Goal: Navigation & Orientation: Find specific page/section

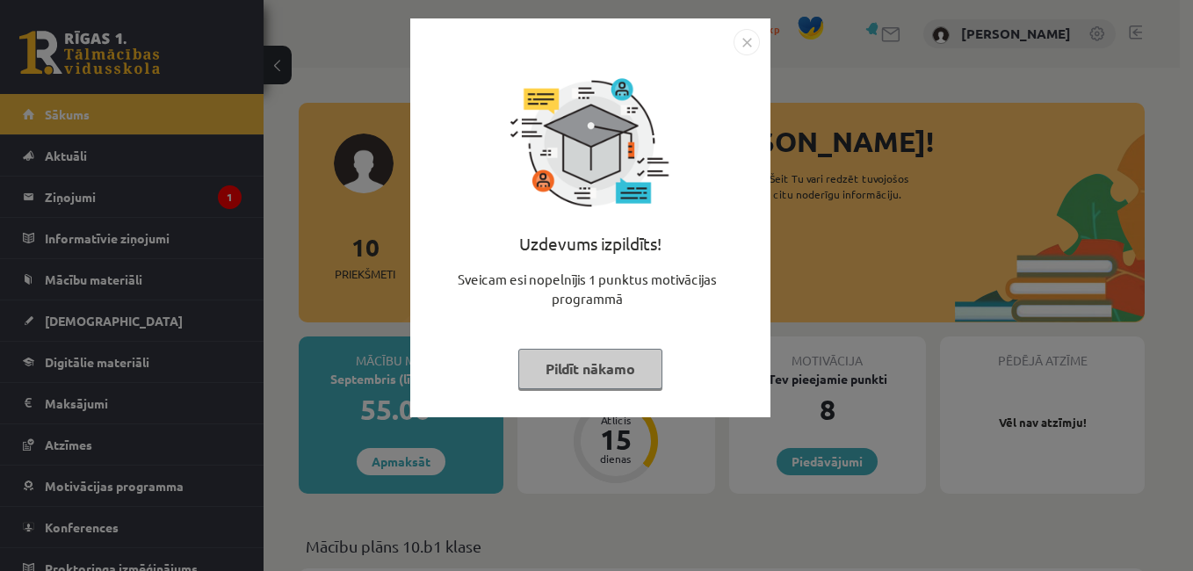
click at [749, 42] on img "Close" at bounding box center [747, 42] width 26 height 26
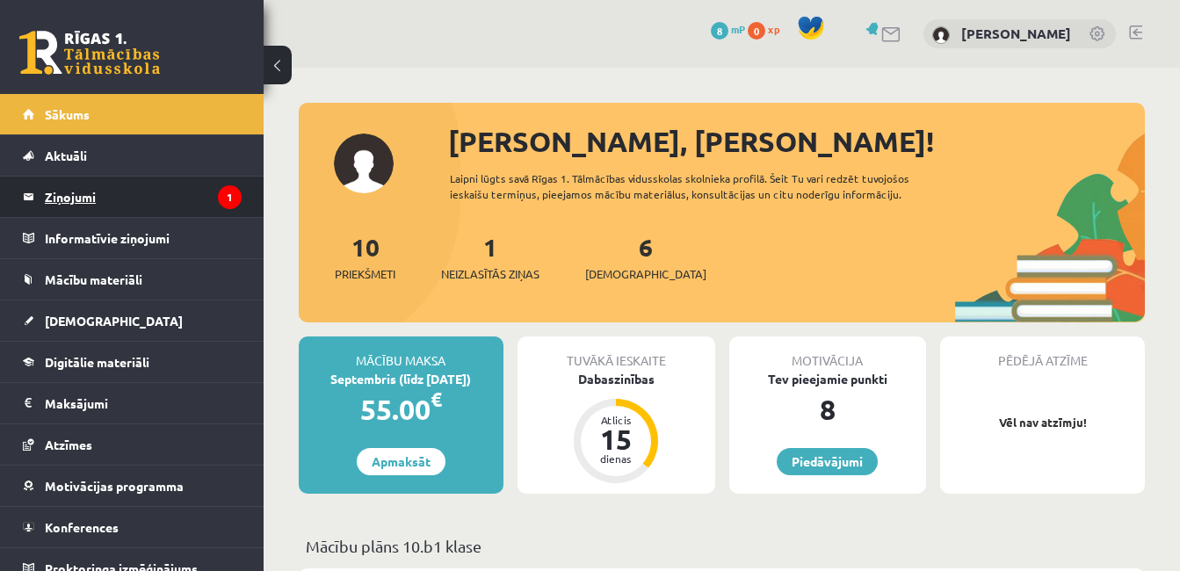
click at [59, 200] on legend "Ziņojumi 1" at bounding box center [143, 197] width 197 height 40
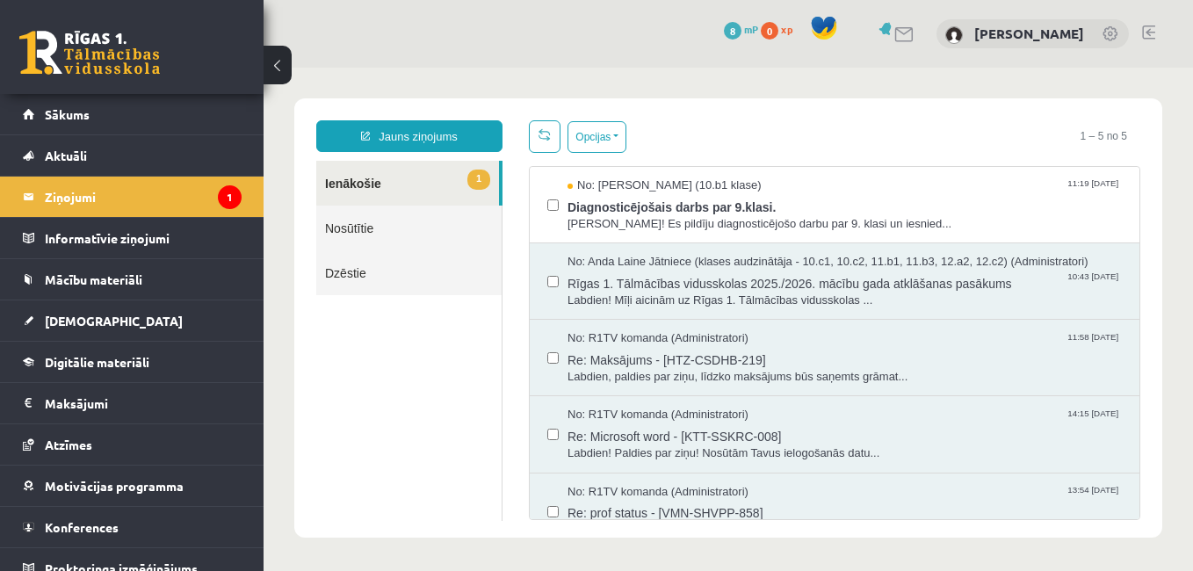
scroll to position [2, 0]
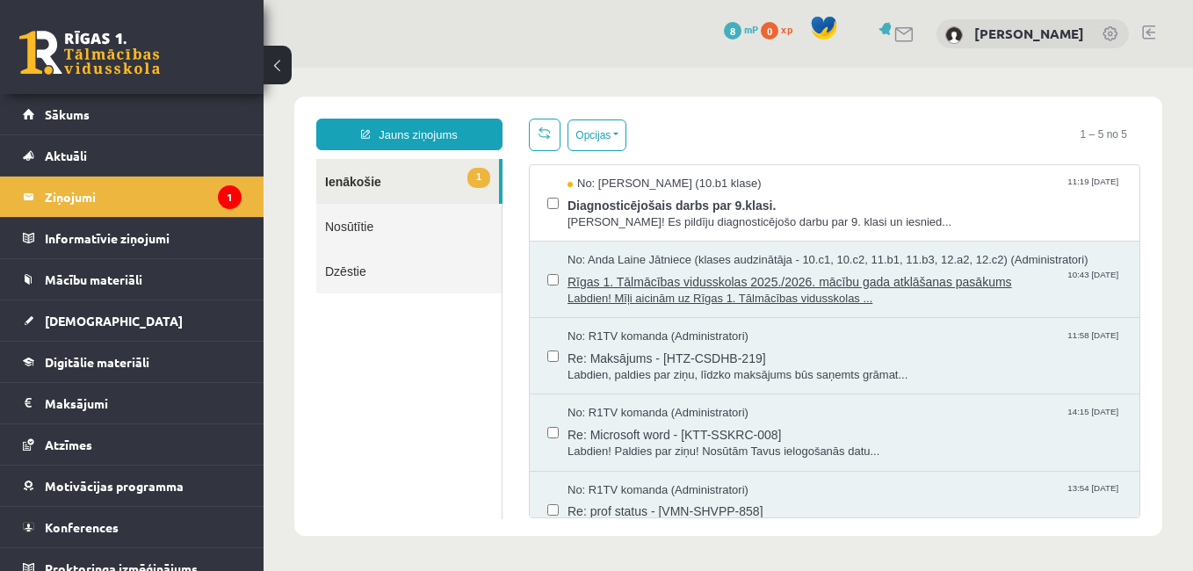
click at [752, 300] on span "Labdien! Mīļi aicinām uz Rīgas 1. Tālmācības vidusskolas ..." at bounding box center [844, 299] width 554 height 17
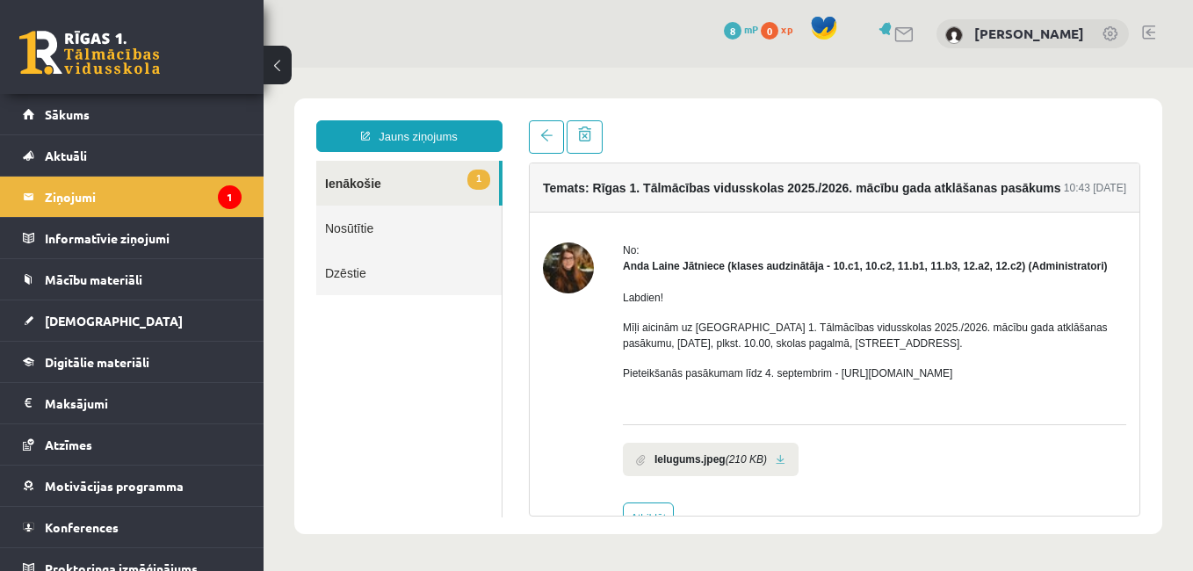
scroll to position [0, 0]
click at [63, 200] on legend "Ziņojumi 1" at bounding box center [143, 197] width 197 height 40
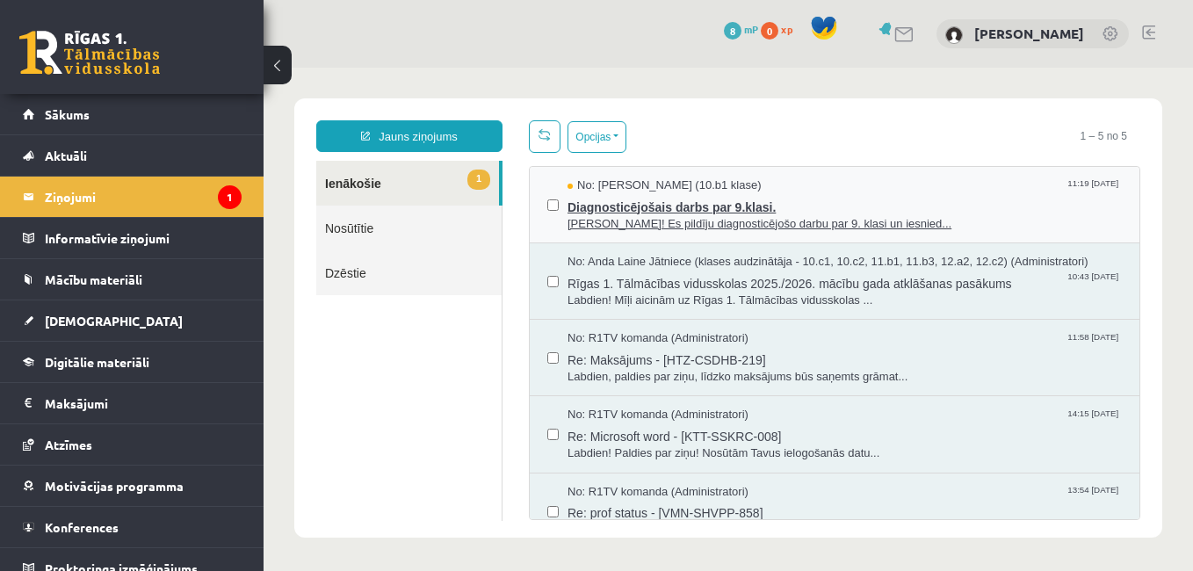
click at [710, 228] on span "Sveika! Es pildīju diagnosticējošo darbu par 9. klasi un iesnied..." at bounding box center [844, 224] width 554 height 17
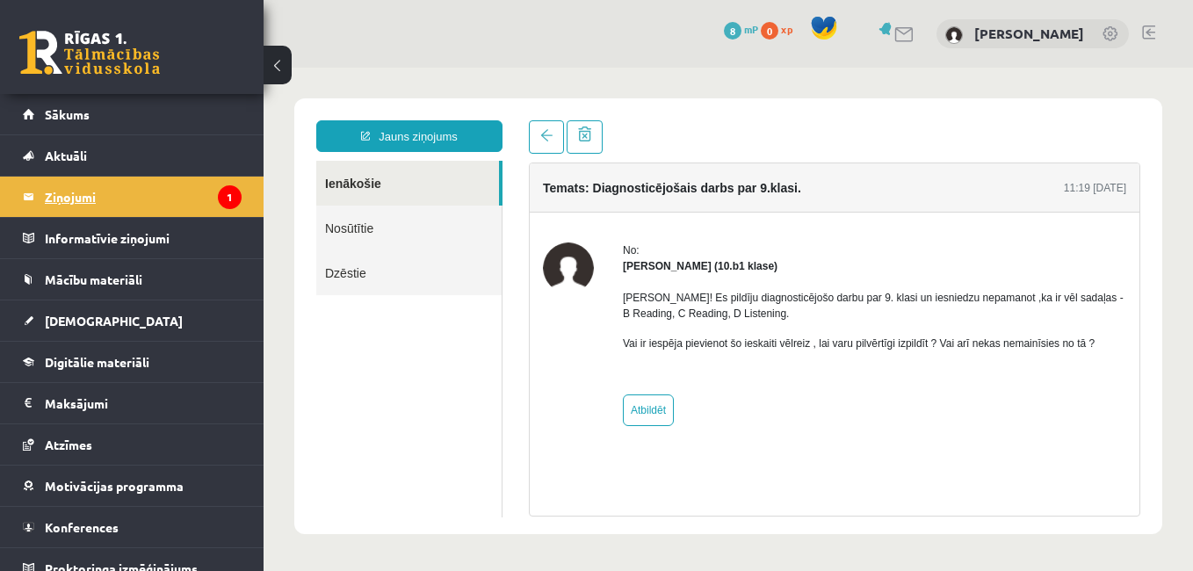
click at [69, 193] on legend "Ziņojumi 1" at bounding box center [143, 197] width 197 height 40
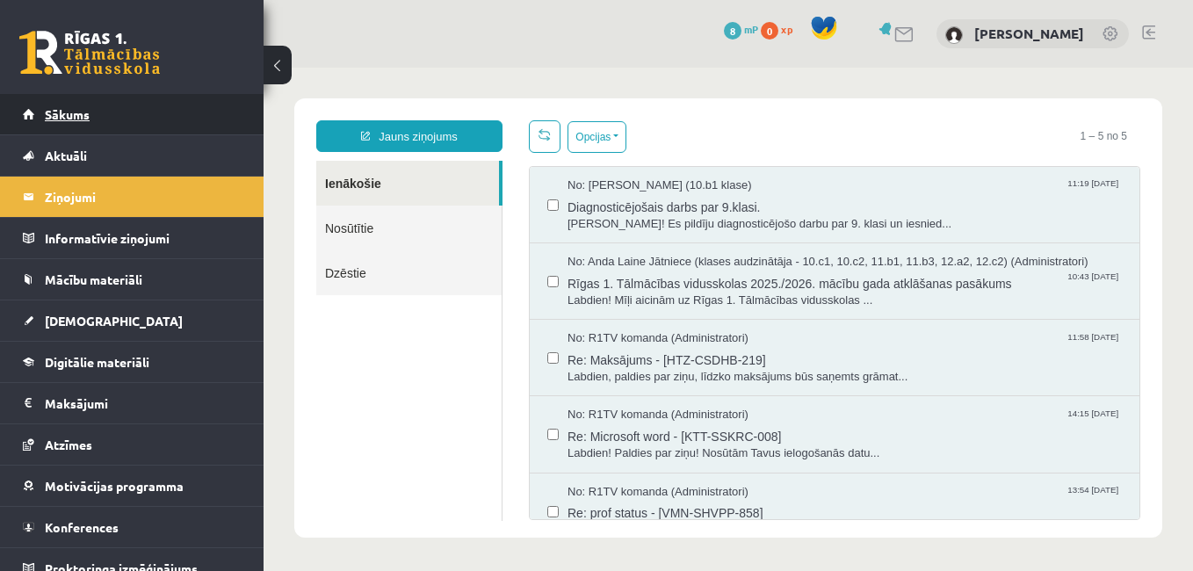
click at [56, 112] on span "Sākums" at bounding box center [67, 114] width 45 height 16
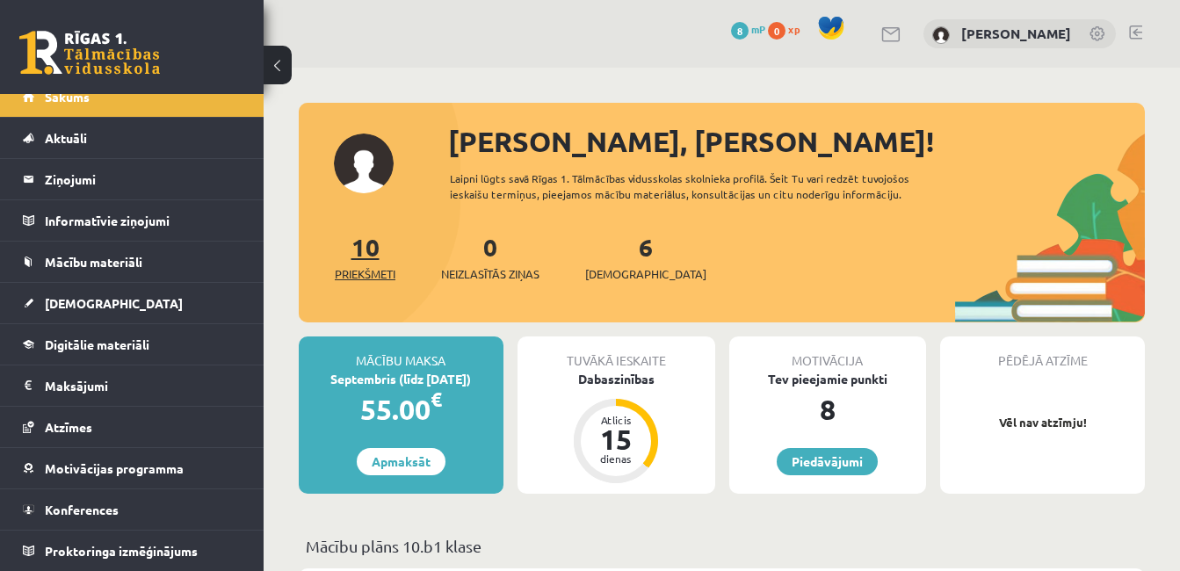
click at [365, 270] on span "Priekšmeti" at bounding box center [365, 274] width 61 height 18
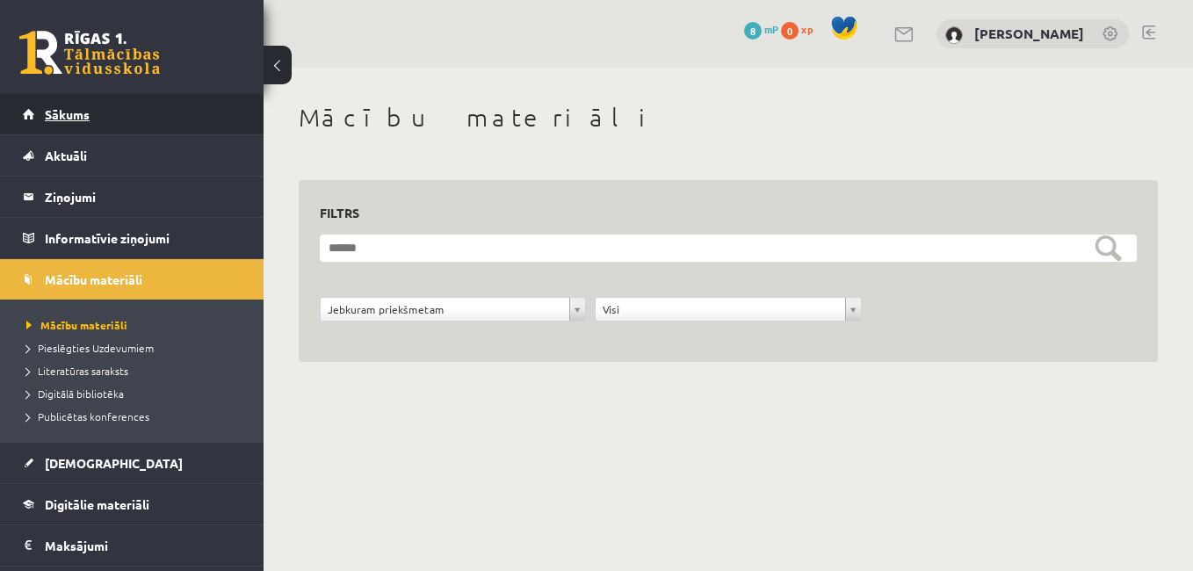
click at [58, 111] on span "Sākums" at bounding box center [67, 114] width 45 height 16
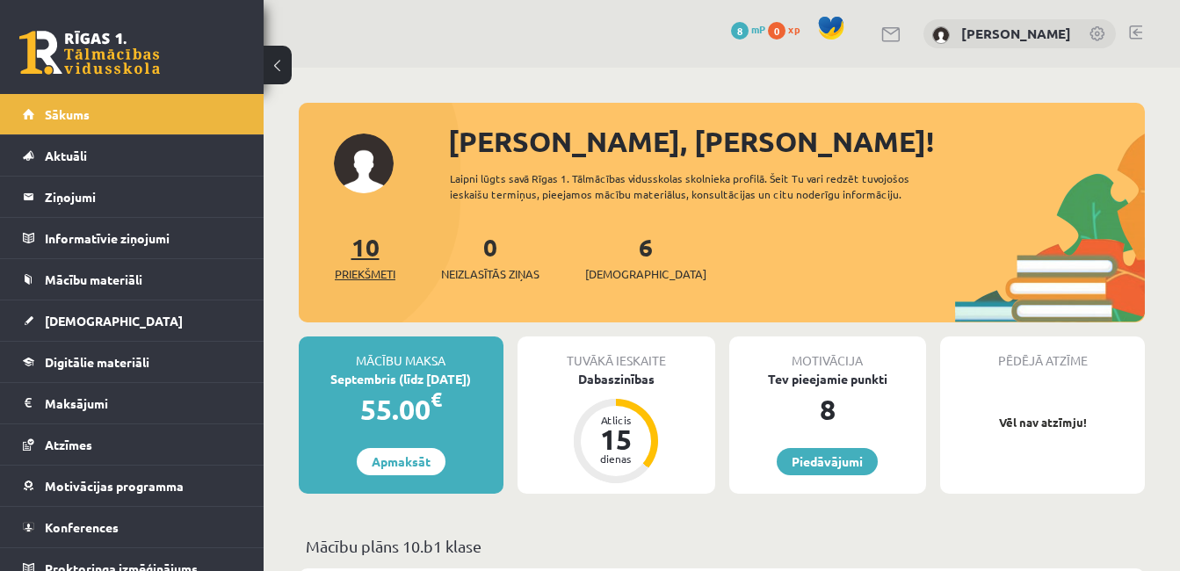
click at [371, 244] on link "10 Priekšmeti" at bounding box center [365, 257] width 61 height 52
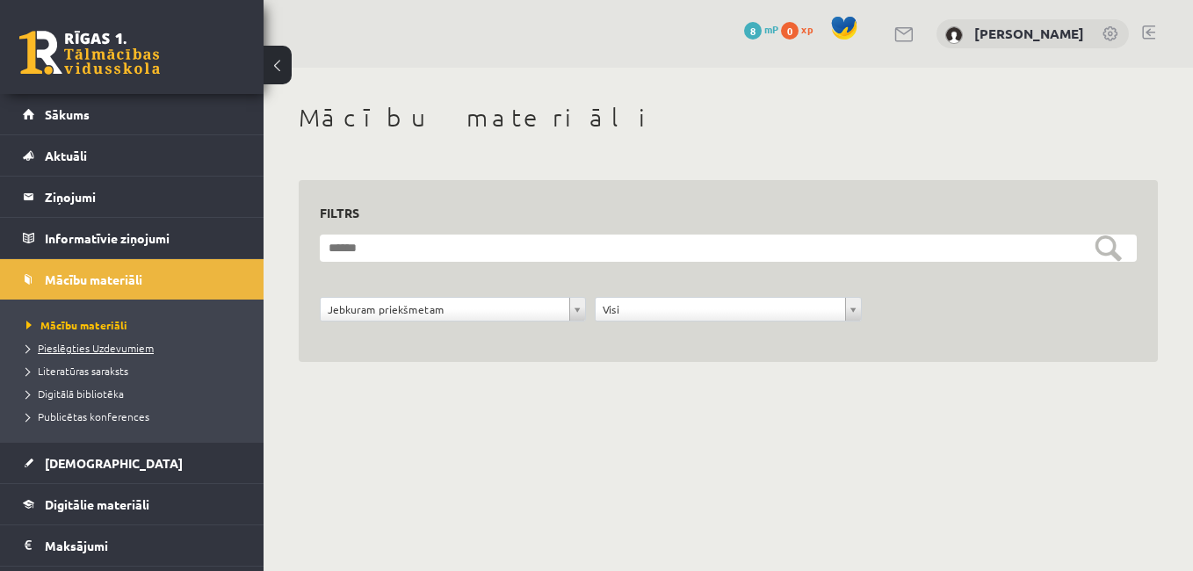
click at [124, 344] on span "Pieslēgties Uzdevumiem" at bounding box center [89, 348] width 127 height 14
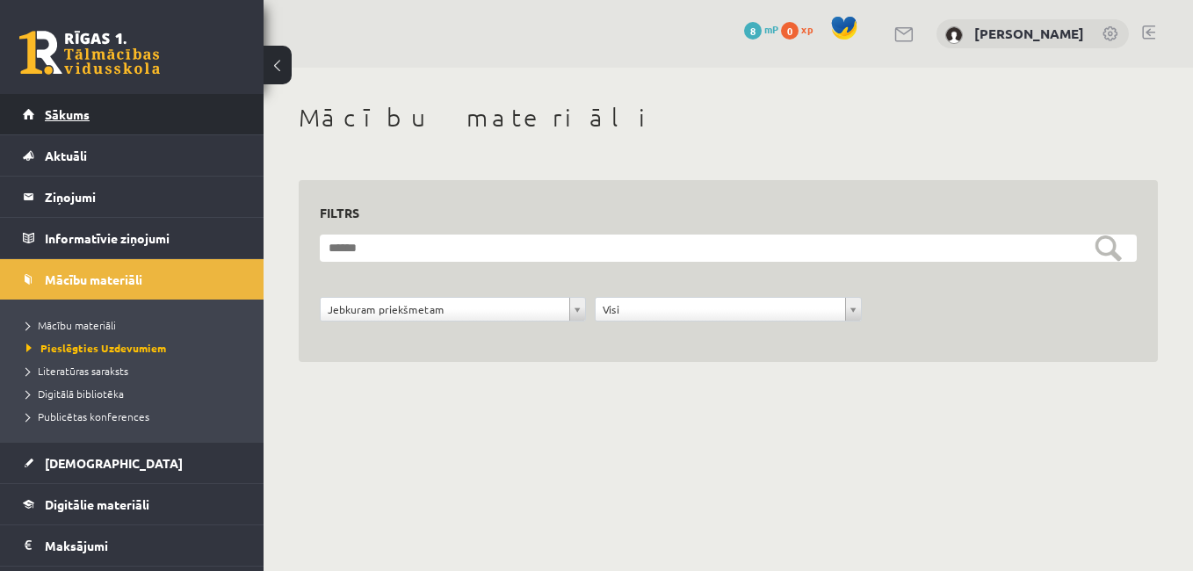
click at [60, 110] on span "Sākums" at bounding box center [67, 114] width 45 height 16
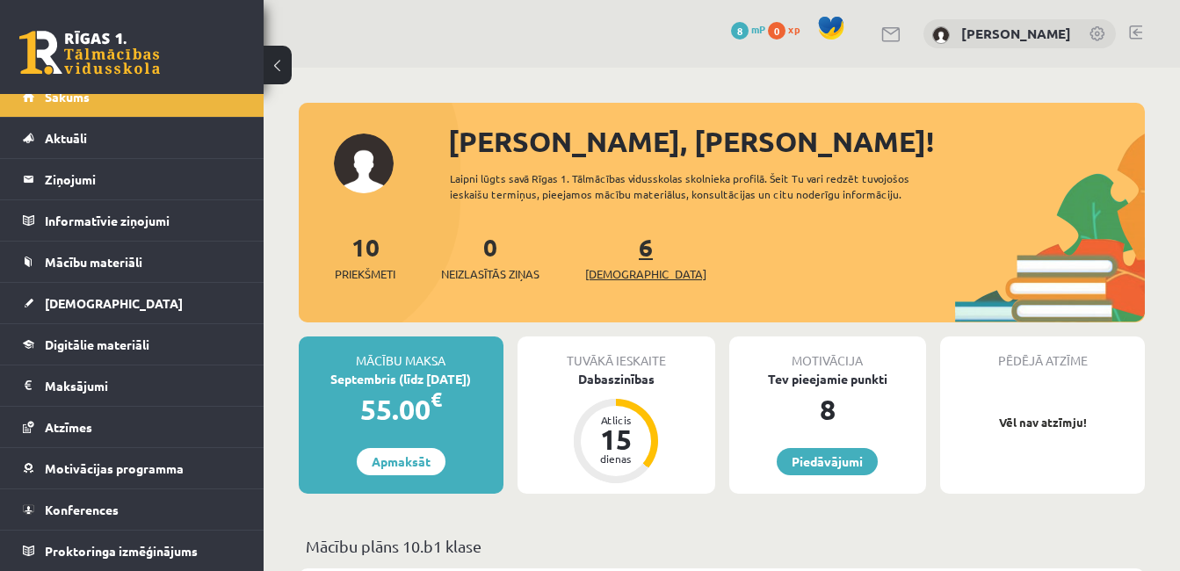
click at [611, 251] on link "6 Ieskaites" at bounding box center [645, 257] width 121 height 52
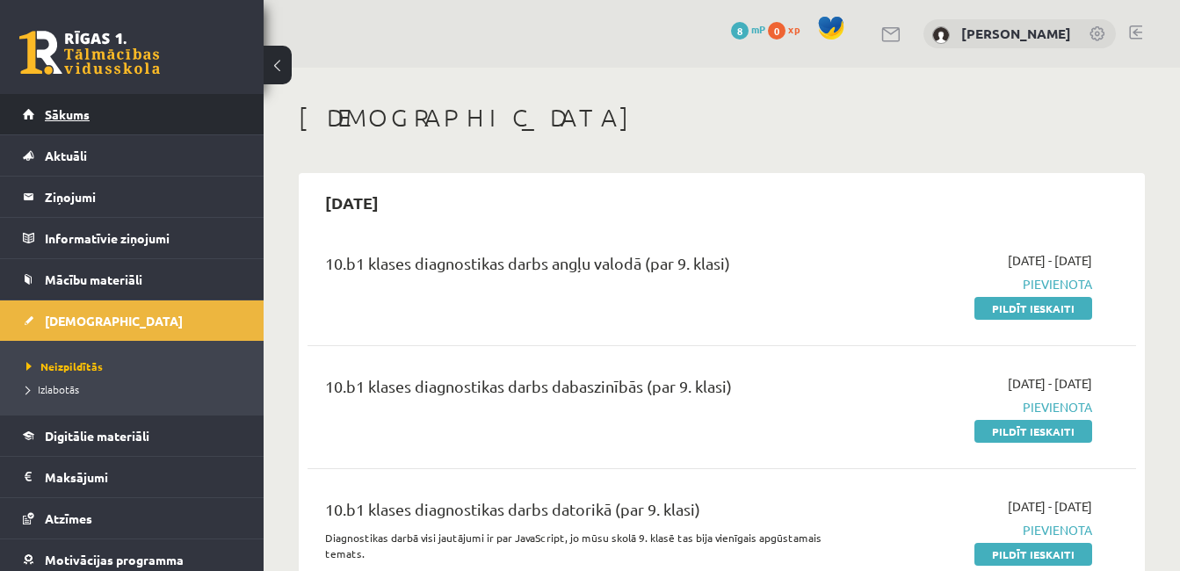
click at [52, 115] on span "Sākums" at bounding box center [67, 114] width 45 height 16
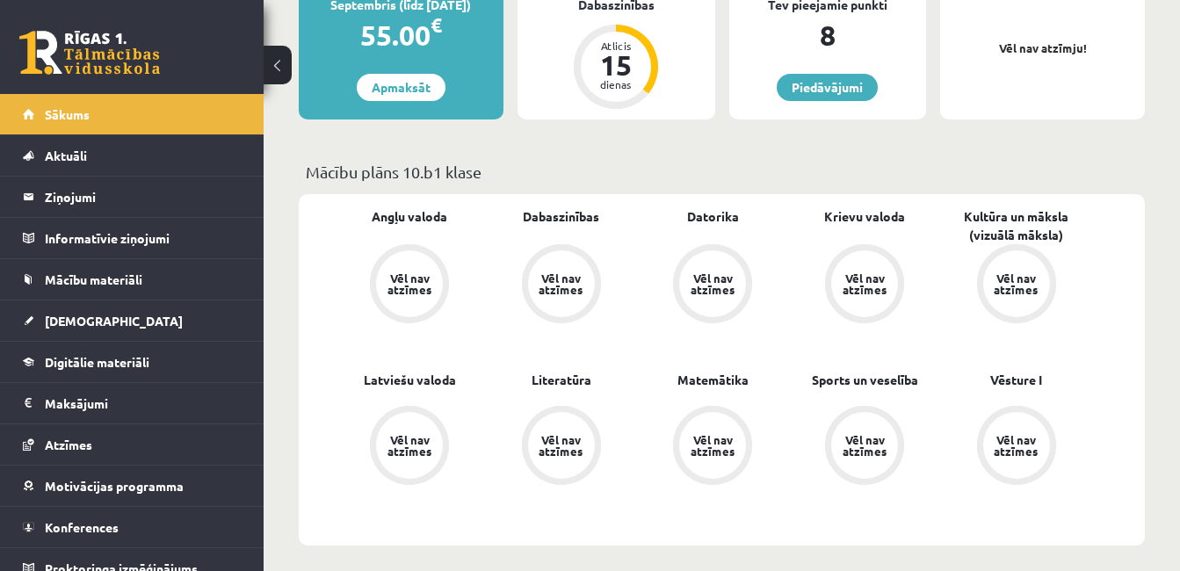
scroll to position [439, 0]
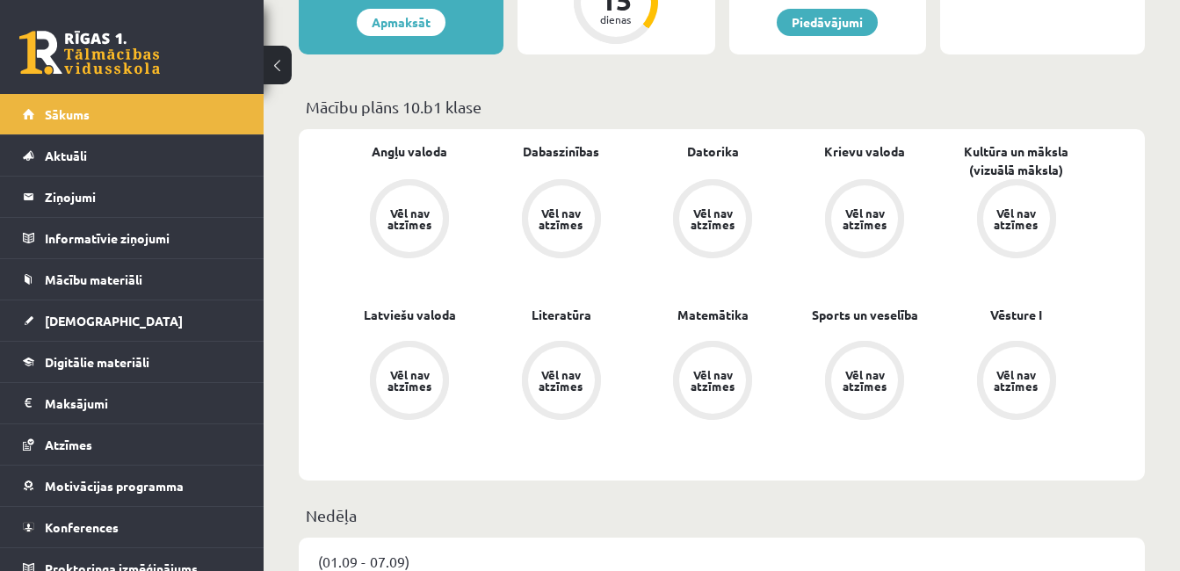
click at [418, 219] on div "Vēl nav atzīmes" at bounding box center [409, 218] width 49 height 23
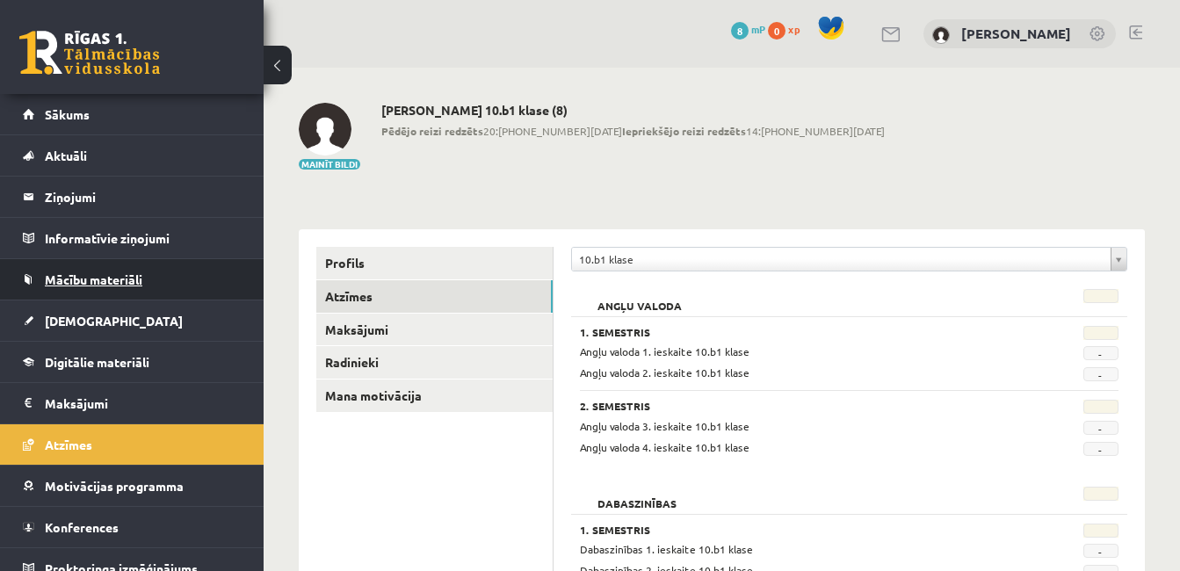
click at [84, 283] on span "Mācību materiāli" at bounding box center [94, 279] width 98 height 16
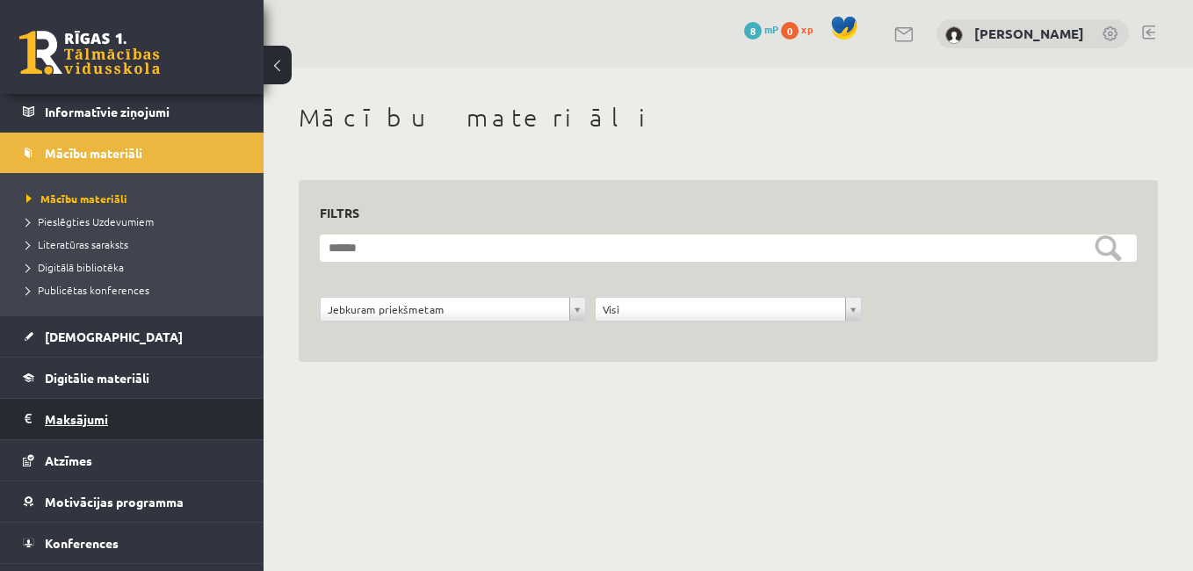
scroll to position [160, 0]
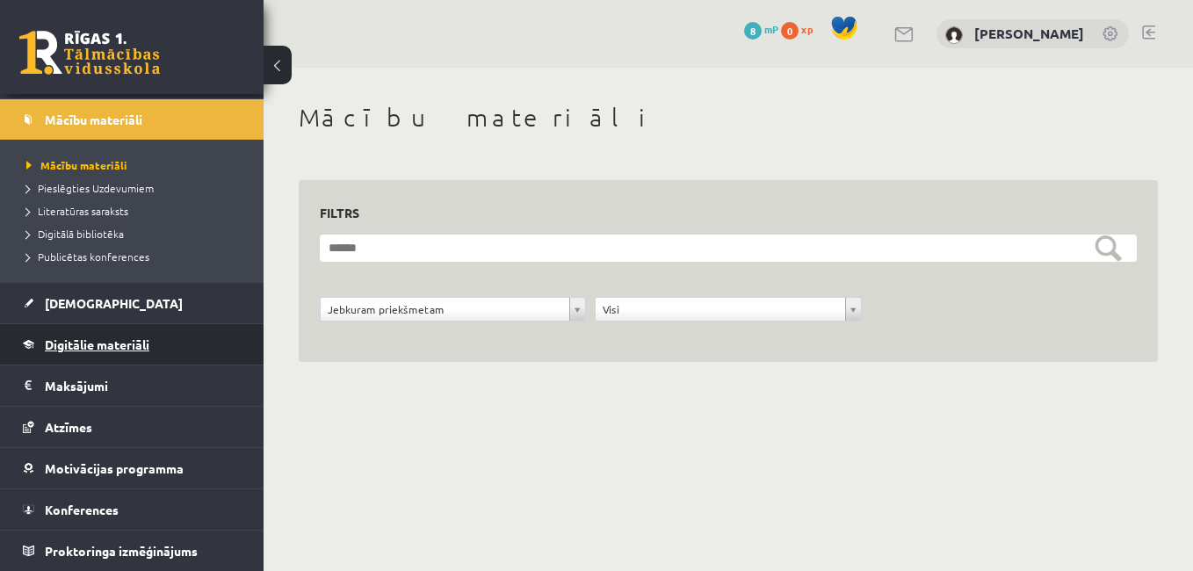
click at [107, 342] on span "Digitālie materiāli" at bounding box center [97, 344] width 105 height 16
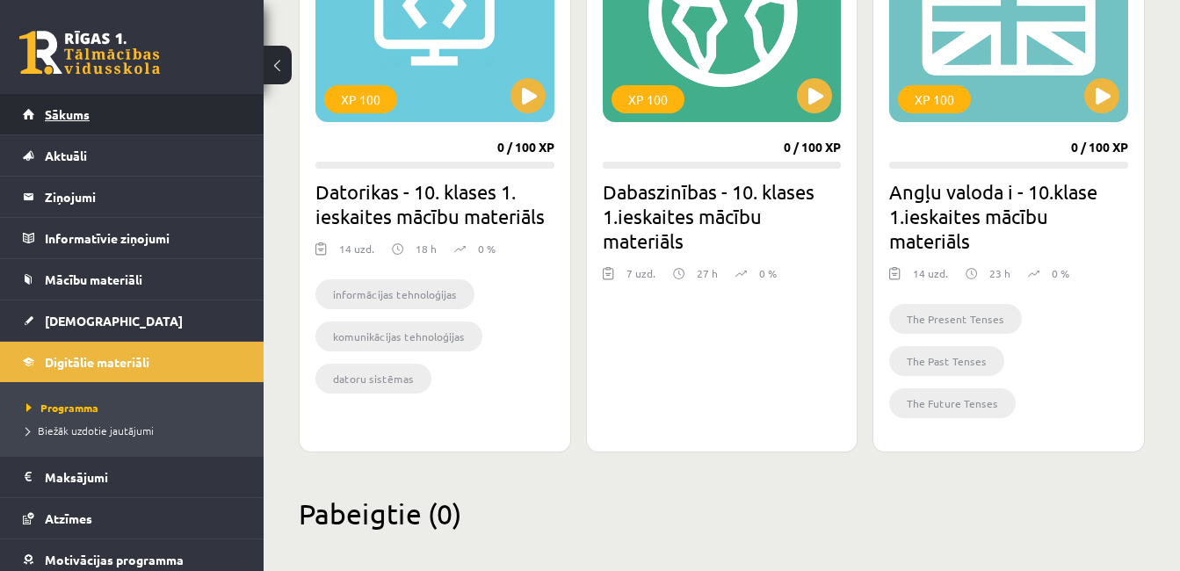
click at [67, 108] on span "Sākums" at bounding box center [67, 114] width 45 height 16
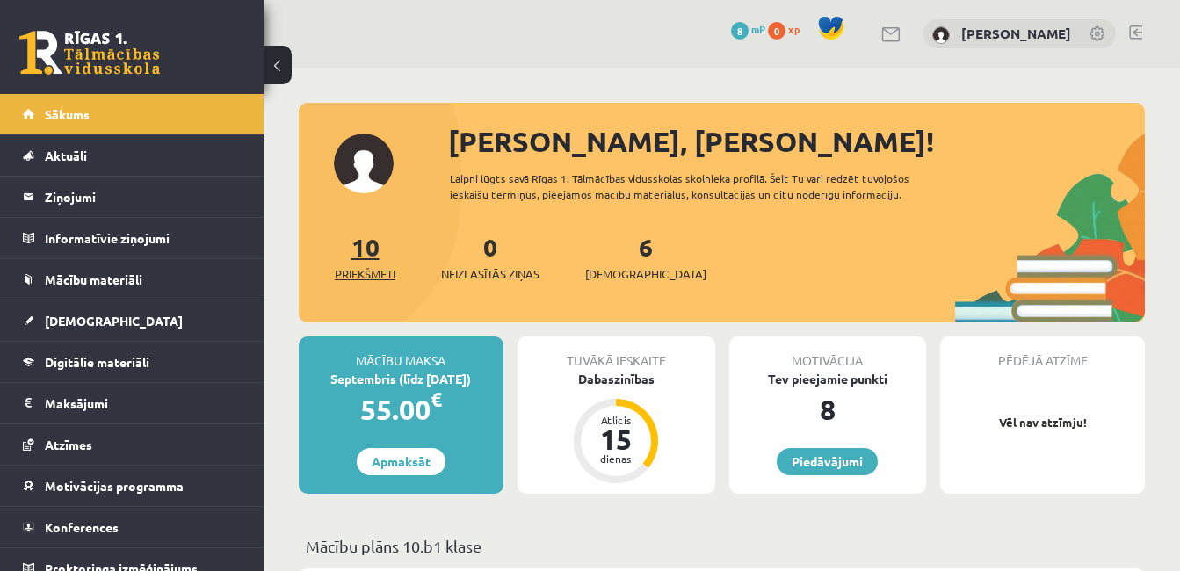
click at [370, 266] on span "Priekšmeti" at bounding box center [365, 274] width 61 height 18
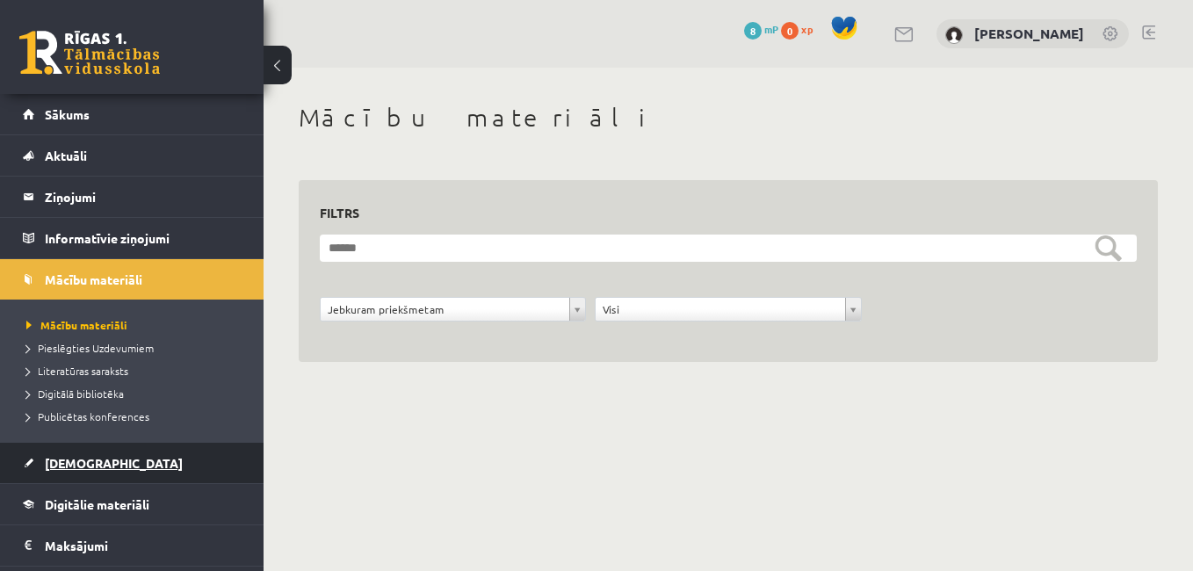
click at [95, 453] on link "[DEMOGRAPHIC_DATA]" at bounding box center [132, 463] width 219 height 40
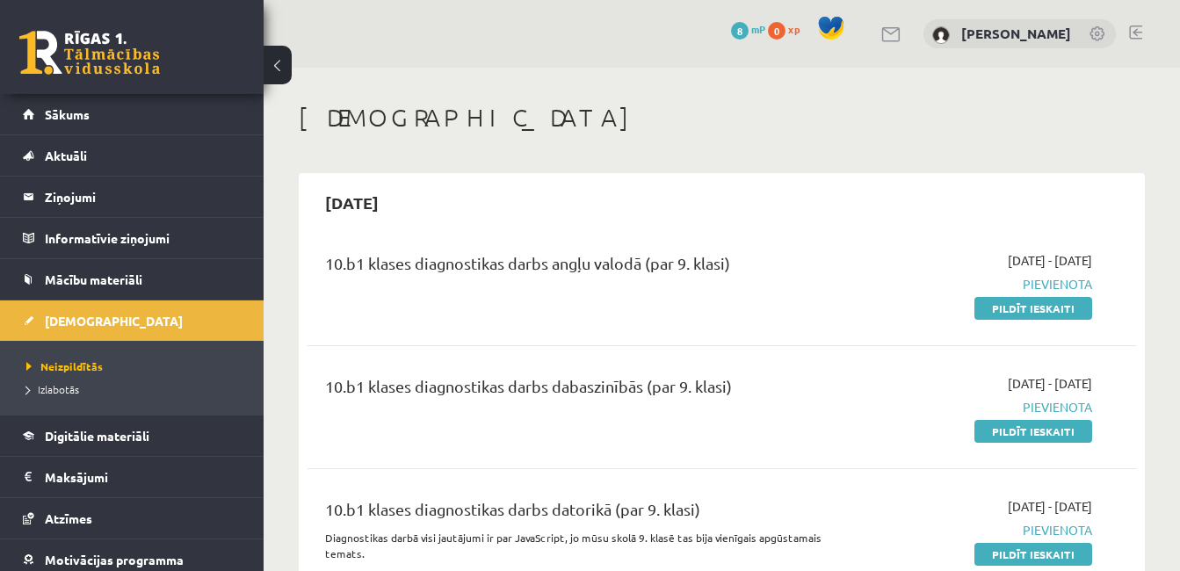
click at [85, 57] on link at bounding box center [89, 53] width 141 height 44
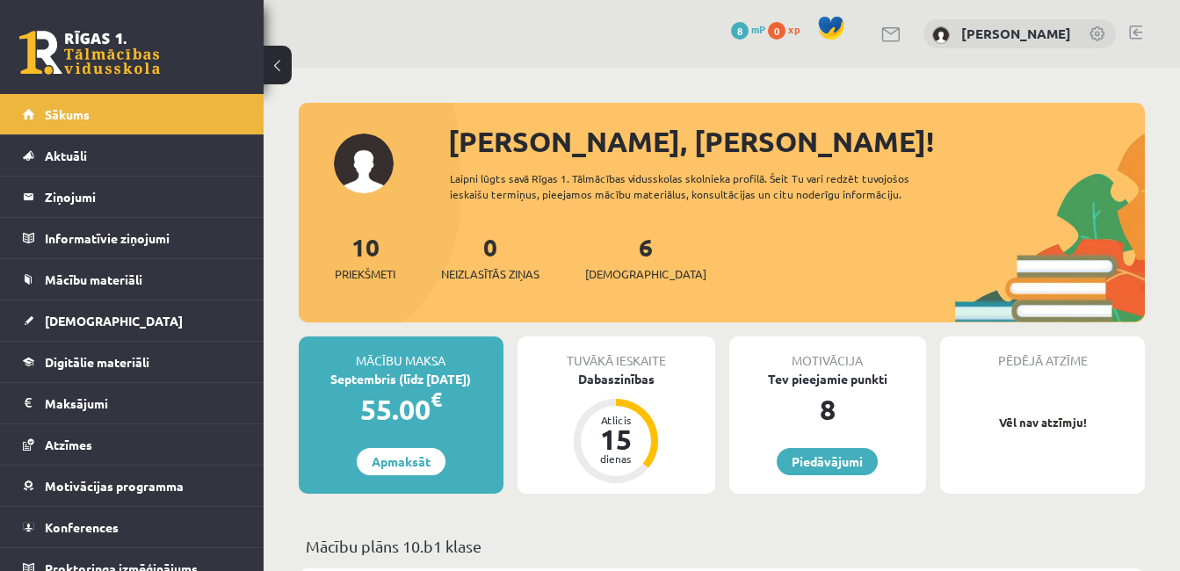
click at [1138, 30] on link at bounding box center [1135, 32] width 13 height 14
